Goal: Transaction & Acquisition: Purchase product/service

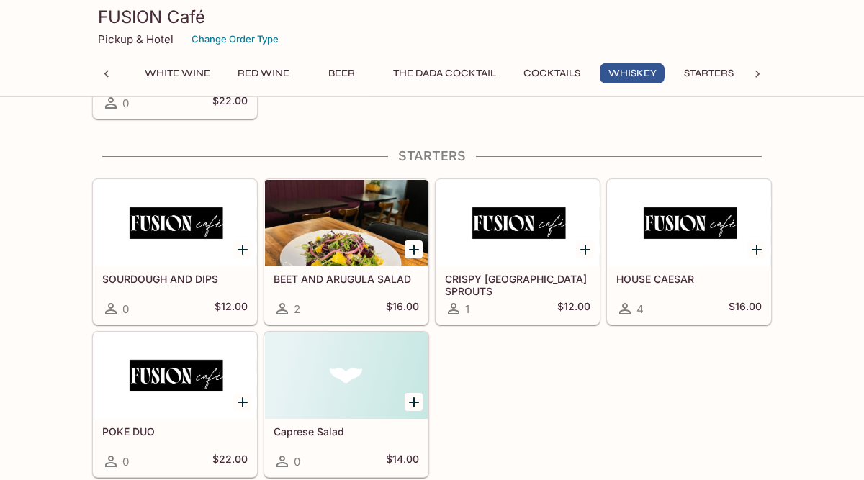
scroll to position [1735, 0]
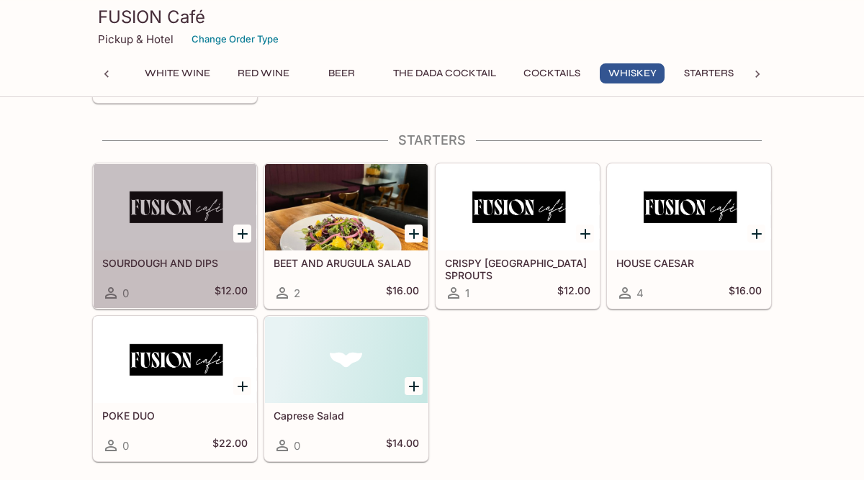
click at [162, 202] on div at bounding box center [175, 207] width 163 height 86
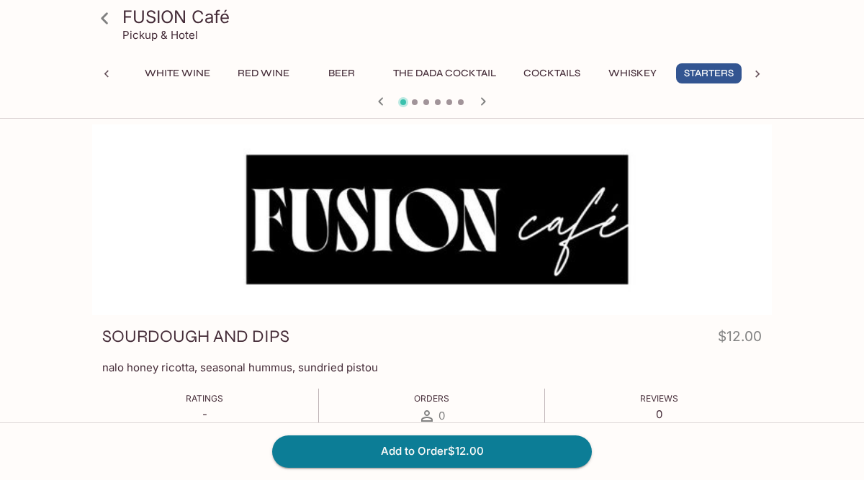
click at [109, 16] on icon at bounding box center [104, 18] width 25 height 25
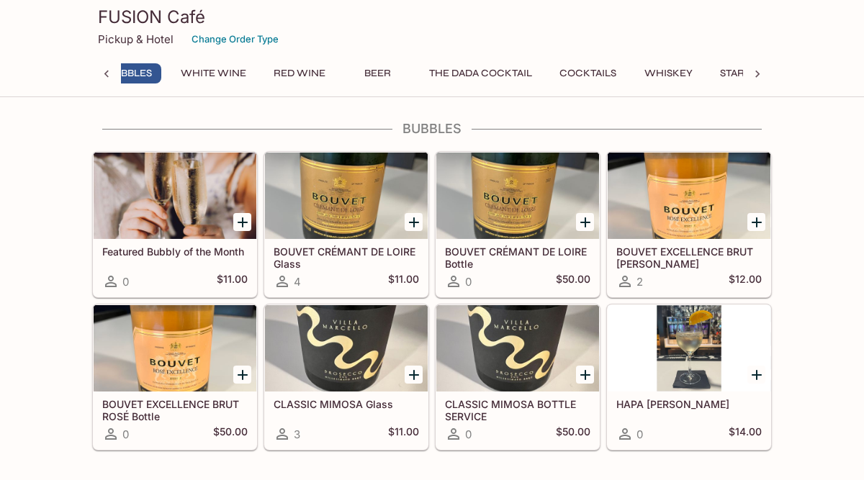
scroll to position [0, 6]
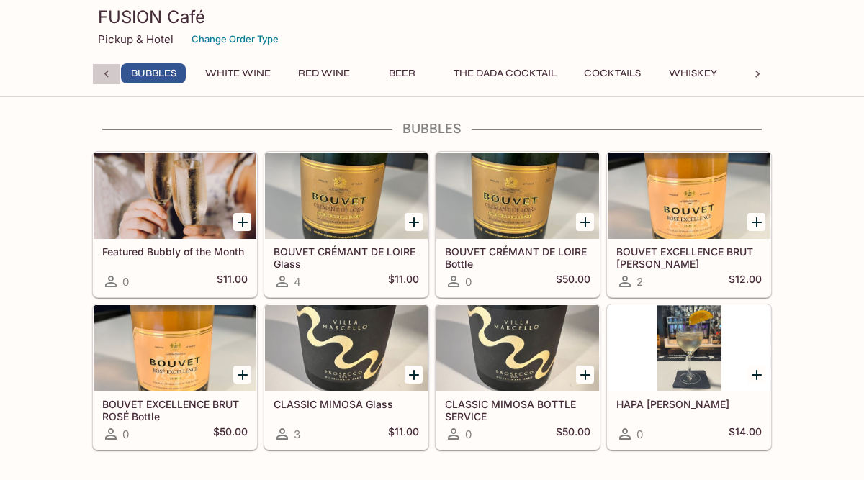
click at [105, 71] on icon at bounding box center [106, 74] width 14 height 14
click at [132, 42] on p "Pickup & Hotel" at bounding box center [136, 39] width 76 height 14
click at [761, 73] on icon at bounding box center [757, 74] width 14 height 14
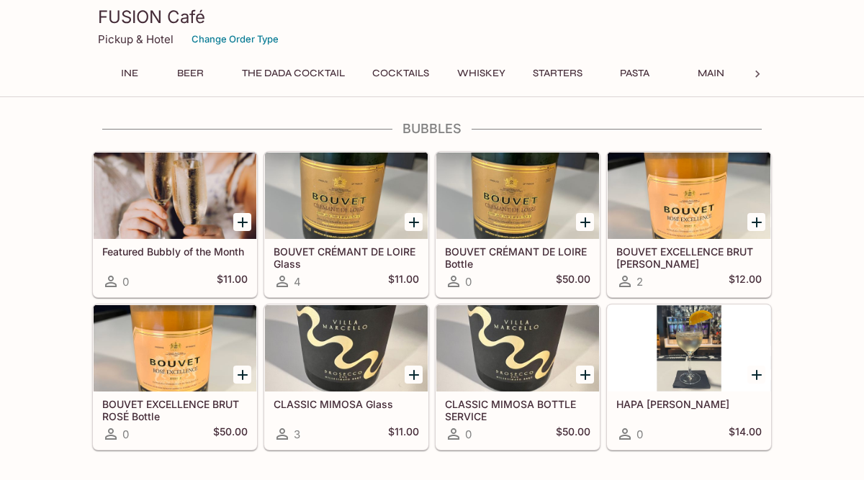
scroll to position [0, 219]
click at [648, 75] on button "Pasta" at bounding box center [634, 73] width 65 height 20
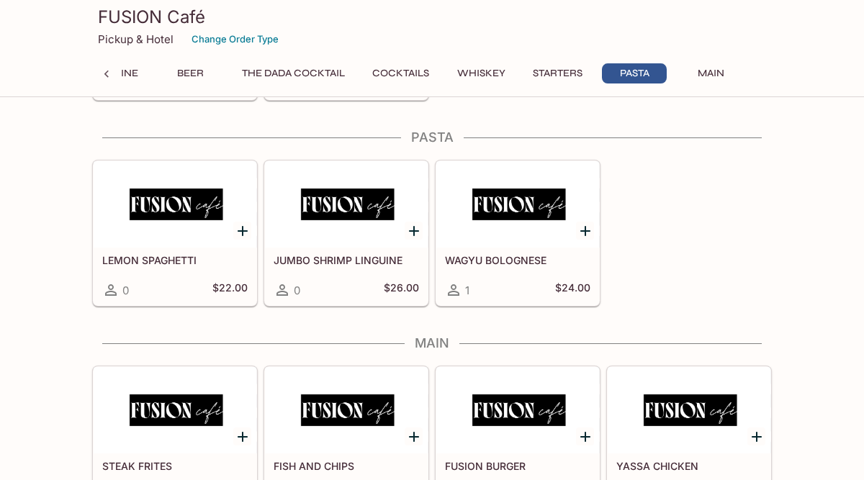
scroll to position [2097, 0]
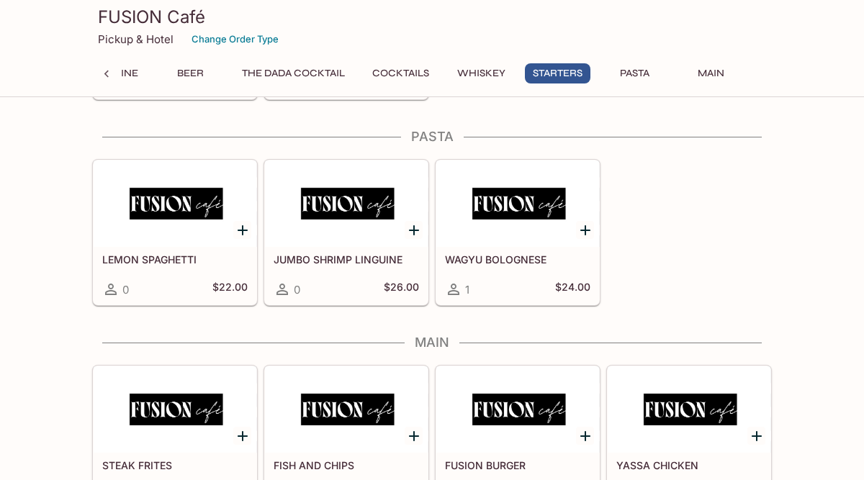
click at [148, 194] on div at bounding box center [175, 204] width 163 height 86
